Goal: Task Accomplishment & Management: Use online tool/utility

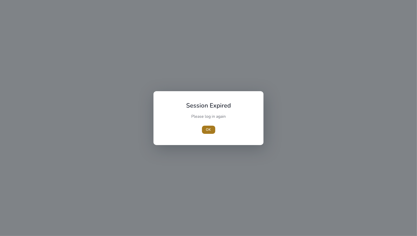
click at [208, 131] on span "OK" at bounding box center [208, 129] width 5 height 5
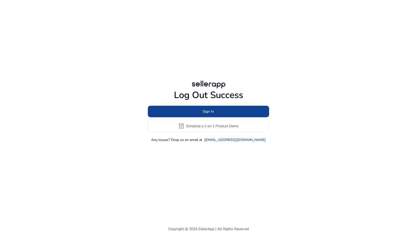
click at [198, 110] on span at bounding box center [208, 112] width 121 height 12
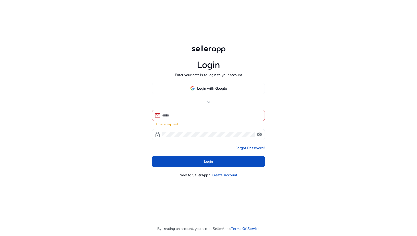
type input "**********"
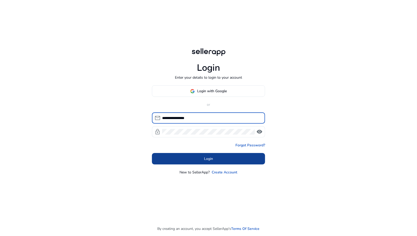
click at [208, 162] on span at bounding box center [208, 159] width 113 height 12
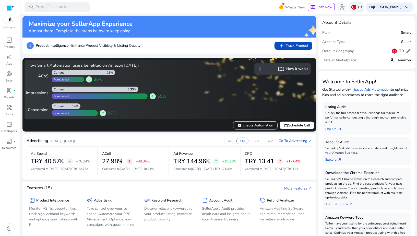
click at [357, 8] on img at bounding box center [354, 7] width 5 height 5
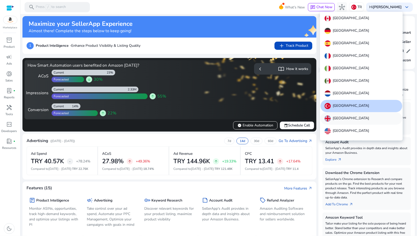
click at [338, 120] on p "[GEOGRAPHIC_DATA]" at bounding box center [351, 118] width 36 height 6
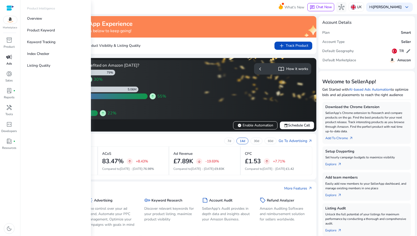
click at [10, 57] on span "campaign" at bounding box center [9, 57] width 6 height 6
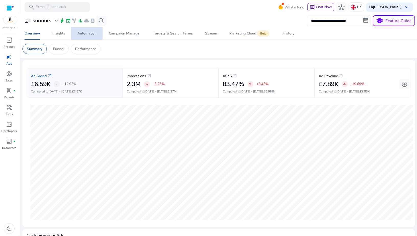
click at [84, 35] on div "Automation" at bounding box center [86, 34] width 19 height 4
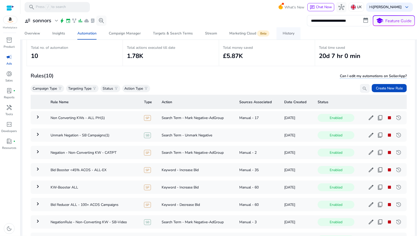
click at [291, 36] on span "History" at bounding box center [289, 33] width 12 height 12
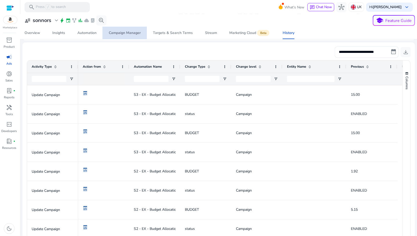
click at [122, 32] on div "Campaign Manager" at bounding box center [125, 33] width 32 height 4
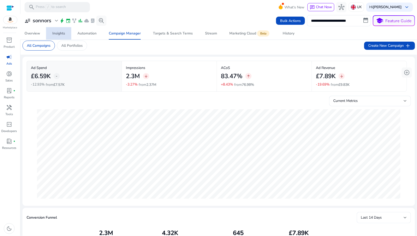
click at [54, 34] on div "Insights" at bounding box center [58, 34] width 13 height 4
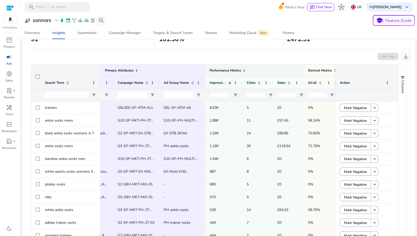
click at [244, 69] on span at bounding box center [244, 70] width 4 height 4
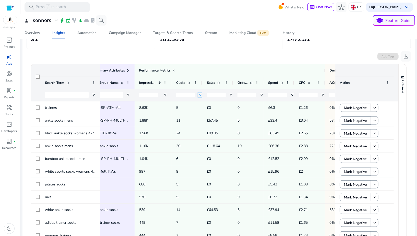
click at [199, 95] on span "Open Filter Menu" at bounding box center [200, 95] width 4 height 4
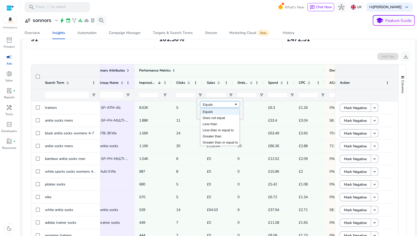
click at [203, 103] on div "Equals" at bounding box center [218, 105] width 31 height 4
click at [205, 114] on input "Filter Value" at bounding box center [220, 113] width 40 height 6
type input "**"
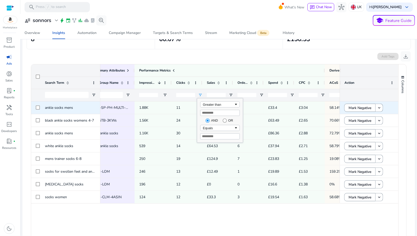
click at [191, 101] on div "11" at bounding box center [187, 107] width 31 height 13
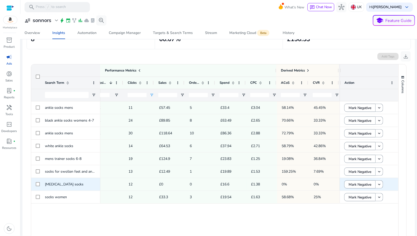
click at [129, 184] on span "12" at bounding box center [131, 184] width 4 height 5
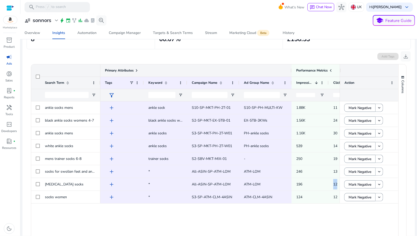
drag, startPoint x: 268, startPoint y: 70, endPoint x: 291, endPoint y: 69, distance: 22.8
click at [291, 69] on div at bounding box center [291, 70] width 2 height 12
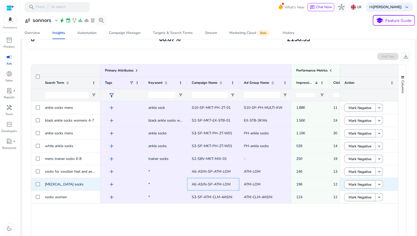
click at [218, 184] on span "All-ASIN-SP-ATM-LOM" at bounding box center [211, 184] width 39 height 5
copy span "All-ASIN-SP-ATM-LOM"
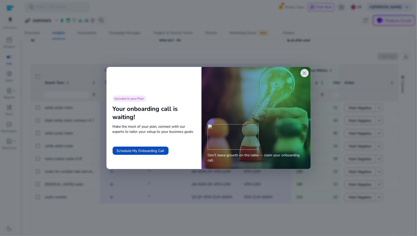
click at [305, 73] on span "close" at bounding box center [305, 73] width 6 height 6
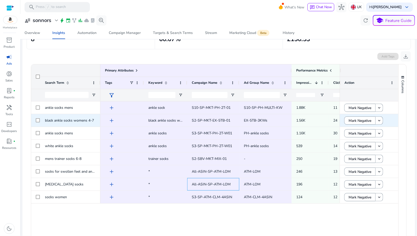
scroll to position [55, 0]
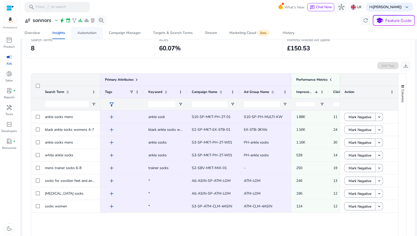
click at [89, 33] on div "Automation" at bounding box center [86, 33] width 19 height 4
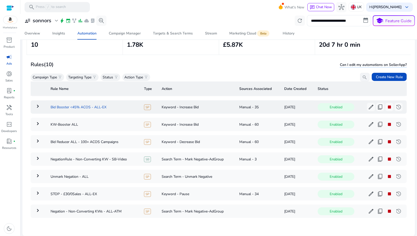
scroll to position [55, 0]
click at [39, 207] on mat-icon "keyboard_arrow_right" at bounding box center [38, 210] width 6 height 6
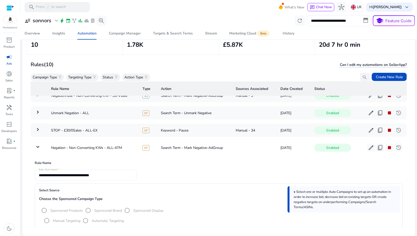
scroll to position [89, 0]
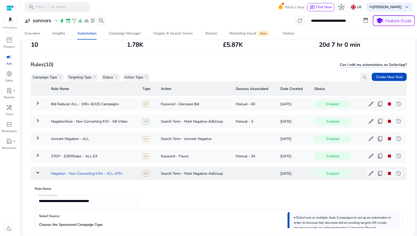
drag, startPoint x: 51, startPoint y: 171, endPoint x: 125, endPoint y: 172, distance: 74.3
click at [125, 172] on td "Negation - Non-Converting KWs - ALL-ATM" at bounding box center [92, 173] width 91 height 13
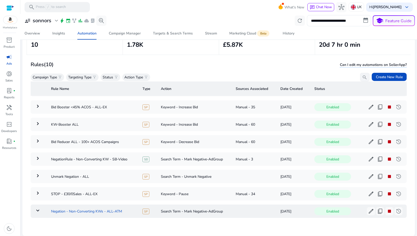
scroll to position [55, 0]
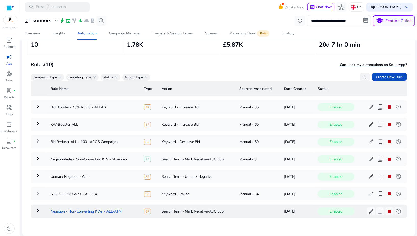
copy td "Negation - Non-Converting KWs - ALL-ATM"
click at [368, 208] on span "edit" at bounding box center [371, 211] width 6 height 6
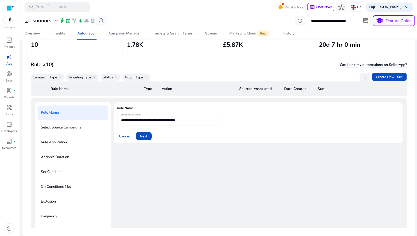
scroll to position [173, 0]
click at [148, 135] on span at bounding box center [144, 136] width 16 height 12
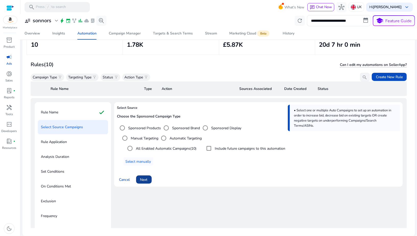
click at [147, 178] on span "Next" at bounding box center [143, 179] width 7 height 5
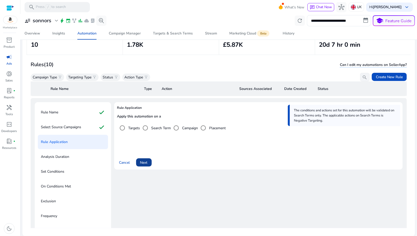
click at [144, 160] on span "Next" at bounding box center [143, 162] width 7 height 5
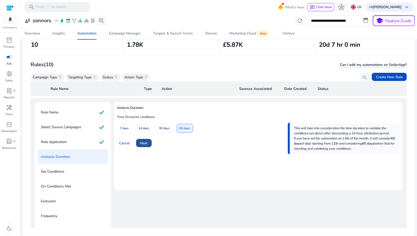
click at [143, 144] on span "Next" at bounding box center [143, 143] width 7 height 5
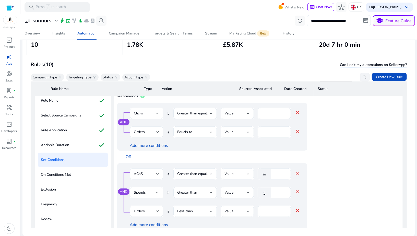
scroll to position [185, 0]
click at [267, 112] on input "**" at bounding box center [274, 113] width 25 height 6
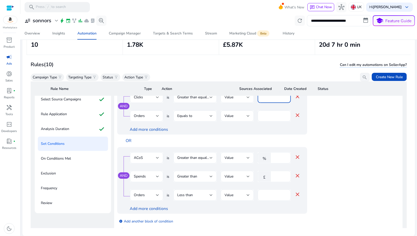
type input "**"
click at [279, 176] on input "**" at bounding box center [280, 177] width 13 height 6
type input "*"
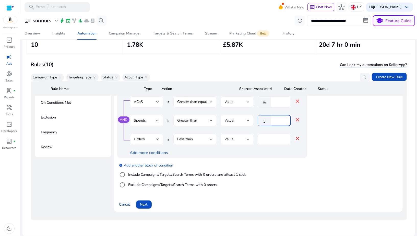
scroll to position [262, 0]
type input "**"
click at [150, 199] on span at bounding box center [144, 205] width 16 height 12
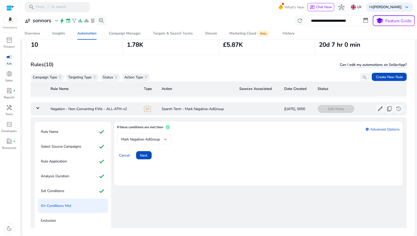
scroll to position [141, 0]
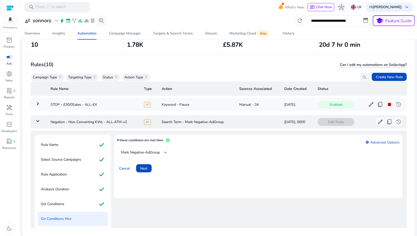
click at [144, 151] on span "Mark Negative-AdGroup" at bounding box center [140, 152] width 39 height 5
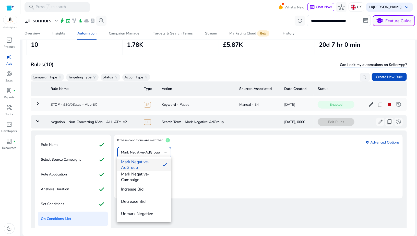
click at [191, 202] on div at bounding box center [208, 118] width 417 height 236
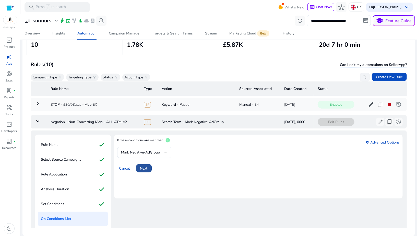
click at [146, 164] on span at bounding box center [144, 168] width 16 height 12
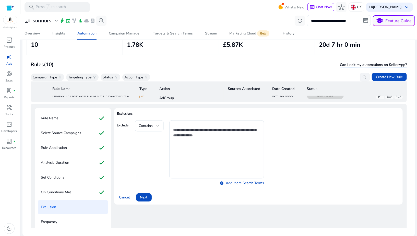
scroll to position [195, 0]
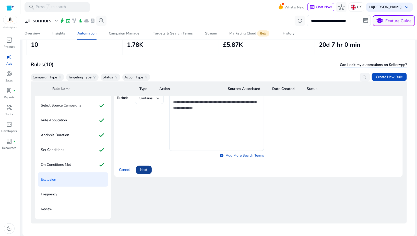
click at [144, 168] on span "Next" at bounding box center [143, 169] width 7 height 5
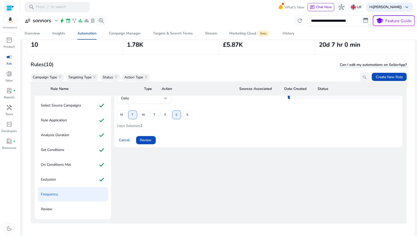
scroll to position [202, 0]
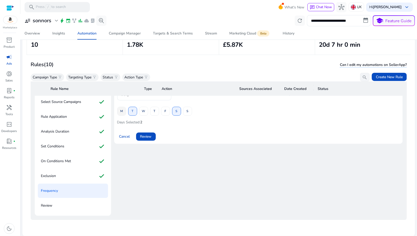
click at [121, 107] on span "M" at bounding box center [121, 111] width 3 height 9
click at [141, 108] on span at bounding box center [143, 111] width 8 height 12
click at [156, 108] on span at bounding box center [154, 111] width 8 height 12
click at [167, 108] on span at bounding box center [165, 111] width 8 height 12
click at [184, 107] on span at bounding box center [187, 111] width 8 height 12
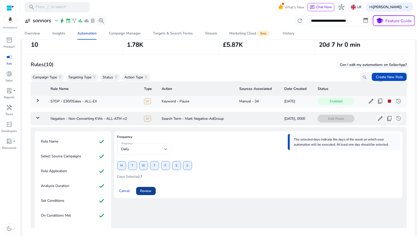
scroll to position [142, 0]
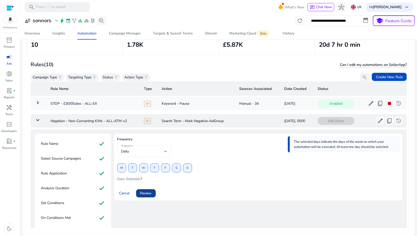
click at [147, 194] on span "Review" at bounding box center [145, 193] width 11 height 5
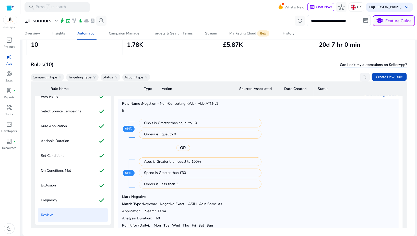
scroll to position [240, 0]
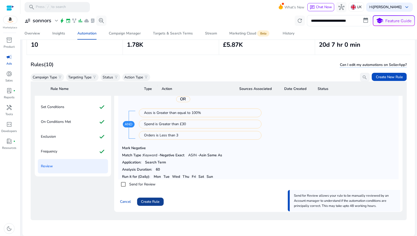
click at [145, 199] on span "Create Rule" at bounding box center [150, 201] width 18 height 5
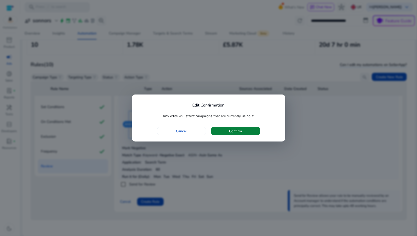
click at [215, 133] on span "button" at bounding box center [235, 131] width 49 height 12
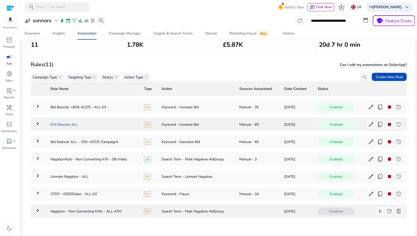
scroll to position [0, 0]
